Goal: Find specific page/section: Find specific page/section

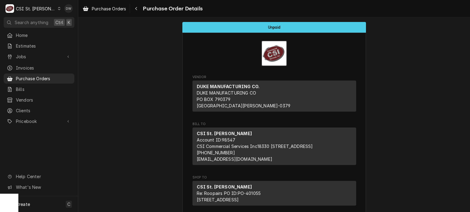
click at [58, 7] on icon "Dynamic Content Wrapper" at bounding box center [59, 8] width 3 height 3
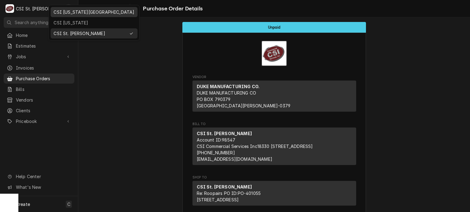
click at [57, 13] on div "CSI [US_STATE][GEOGRAPHIC_DATA]" at bounding box center [93, 12] width 81 height 6
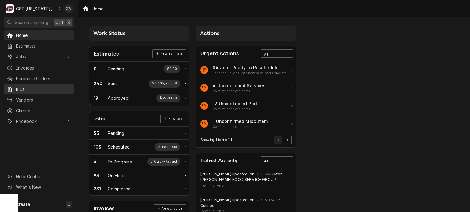
click at [31, 86] on span "Bills" at bounding box center [43, 89] width 55 height 6
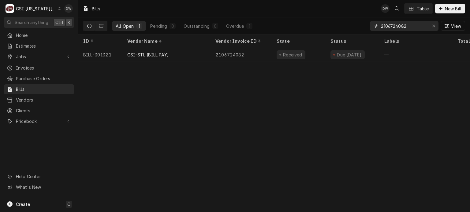
drag, startPoint x: 412, startPoint y: 27, endPoint x: 374, endPoint y: 29, distance: 37.6
click at [374, 29] on div "2106724082" at bounding box center [404, 26] width 68 height 10
paste input "51-2917311"
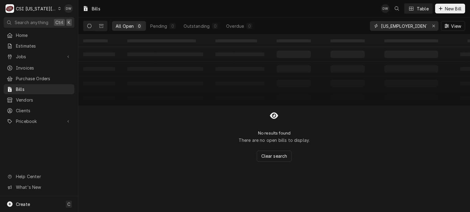
type input "51-2917311"
click at [102, 26] on icon "Dynamic Content Wrapper" at bounding box center [101, 26] width 4 height 4
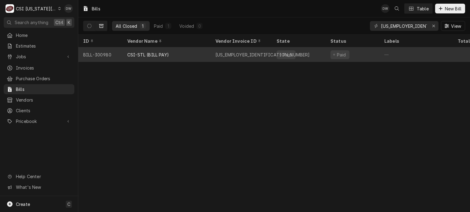
click at [147, 50] on div "CSI-STL (BILL PAY)" at bounding box center [166, 54] width 88 height 15
